Goal: Task Accomplishment & Management: Use online tool/utility

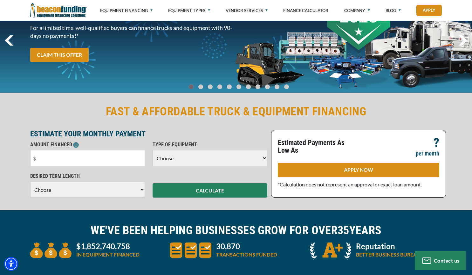
scroll to position [79, 0]
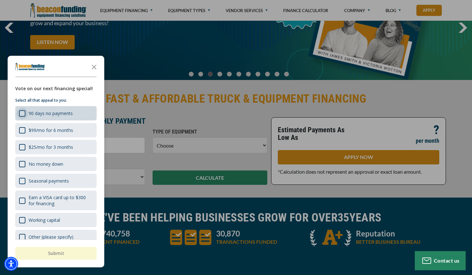
click at [22, 114] on div "90 days no payments" at bounding box center [22, 113] width 6 height 6
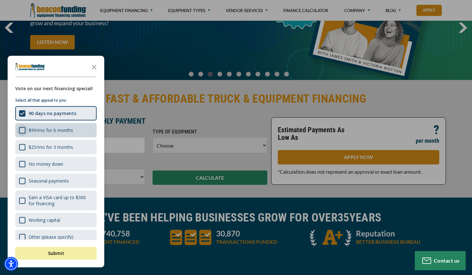
click at [20, 128] on div "$99/mo for 6 months" at bounding box center [22, 130] width 6 height 6
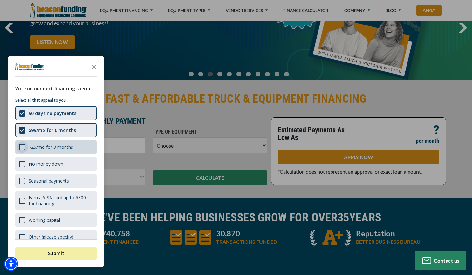
click at [20, 144] on div "$25/mo for 3 months" at bounding box center [22, 147] width 6 height 6
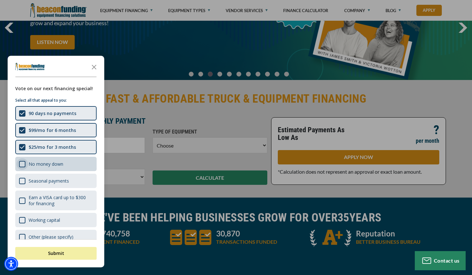
click at [21, 166] on div "No money down" at bounding box center [22, 164] width 6 height 6
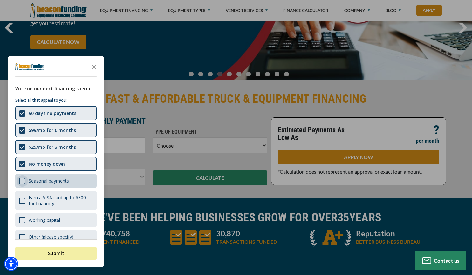
click at [20, 180] on div "Seasonal payments" at bounding box center [22, 181] width 6 height 6
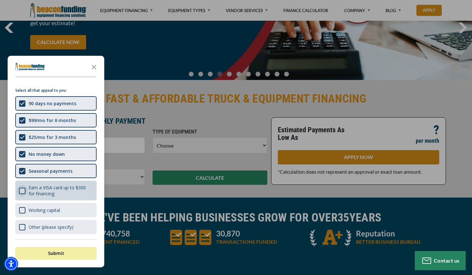
click at [22, 190] on div "Earn a VISA card up to $300 for financing" at bounding box center [22, 190] width 6 height 6
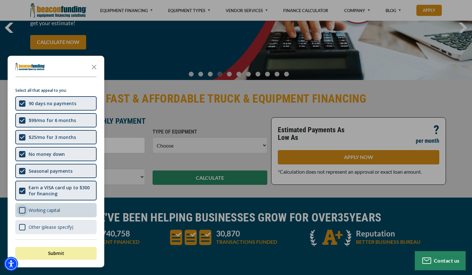
click at [19, 208] on div "Working capital" at bounding box center [22, 210] width 6 height 6
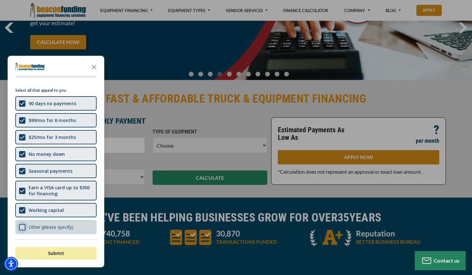
click at [20, 228] on div "Other (please specify)" at bounding box center [22, 227] width 6 height 6
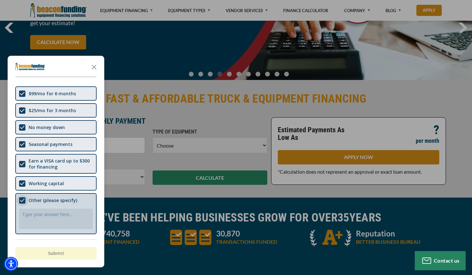
click at [24, 202] on div "Shape" at bounding box center [22, 200] width 6 height 6
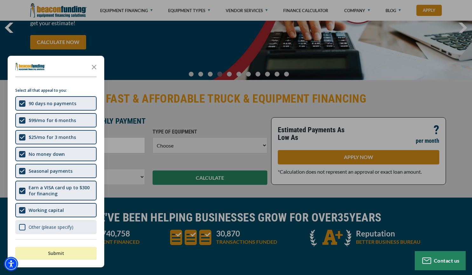
click at [51, 249] on button "Submit" at bounding box center [55, 253] width 81 height 13
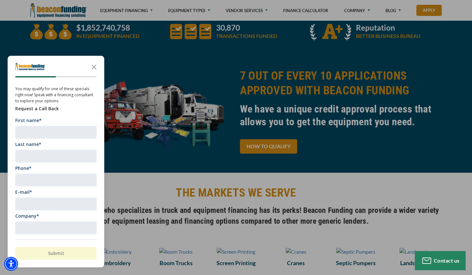
scroll to position [1, 0]
click at [94, 66] on icon "Close the survey" at bounding box center [94, 66] width 13 height 13
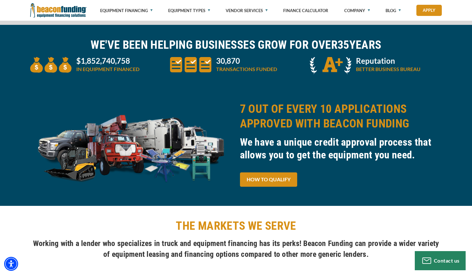
scroll to position [253, 0]
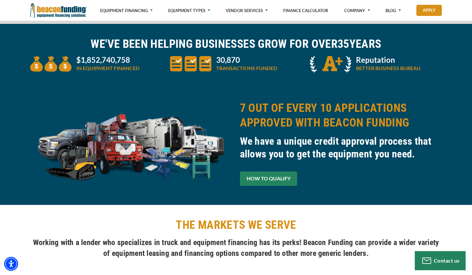
click at [274, 185] on link "HOW TO QUALIFY" at bounding box center [268, 178] width 57 height 14
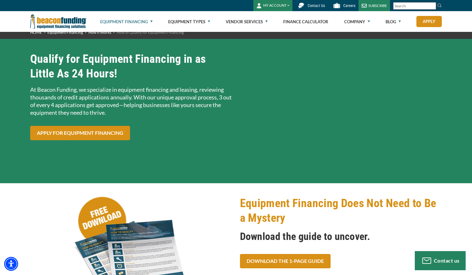
scroll to position [6, 0]
click at [319, 20] on link "Finance Calculator" at bounding box center [305, 21] width 45 height 20
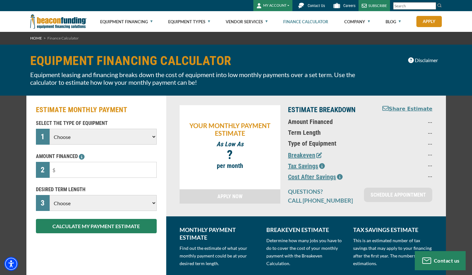
select select "17"
